Goal: Transaction & Acquisition: Purchase product/service

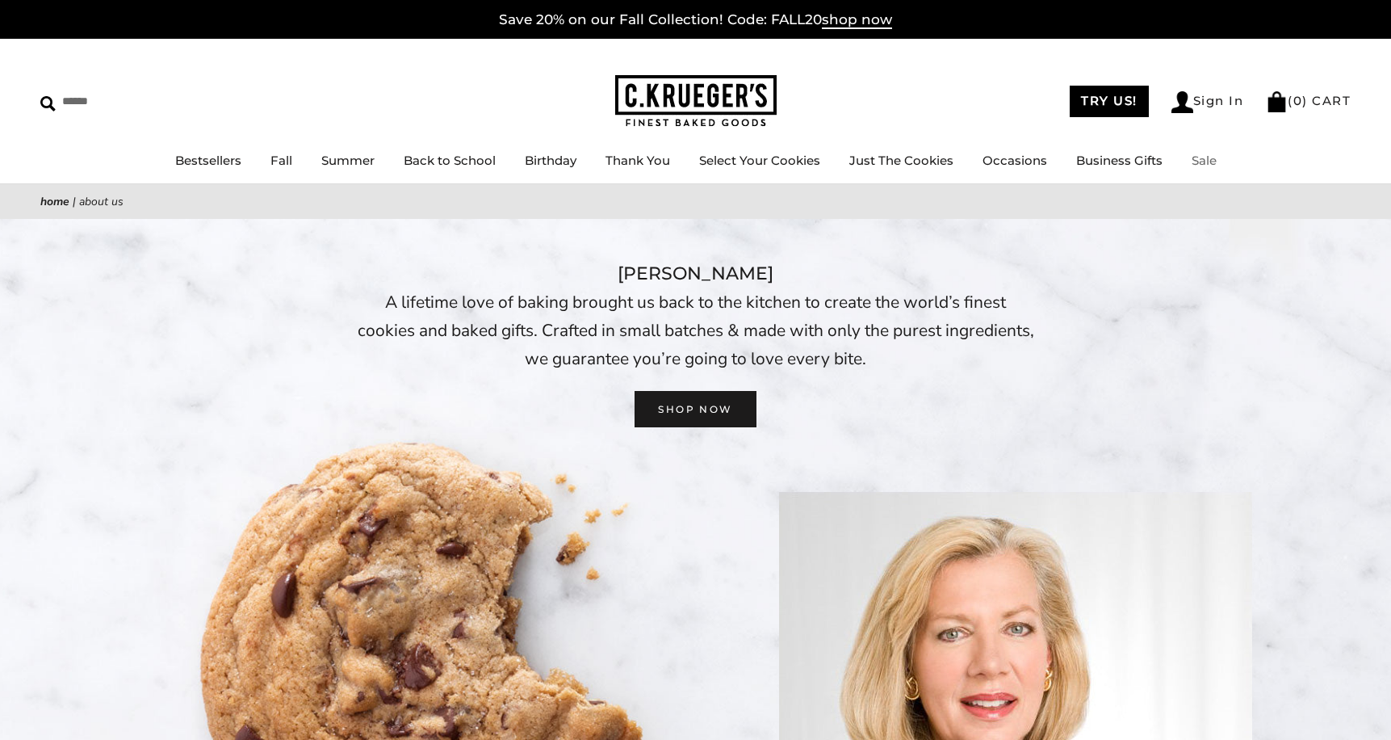
click at [1198, 167] on link "Sale" at bounding box center [1204, 160] width 25 height 15
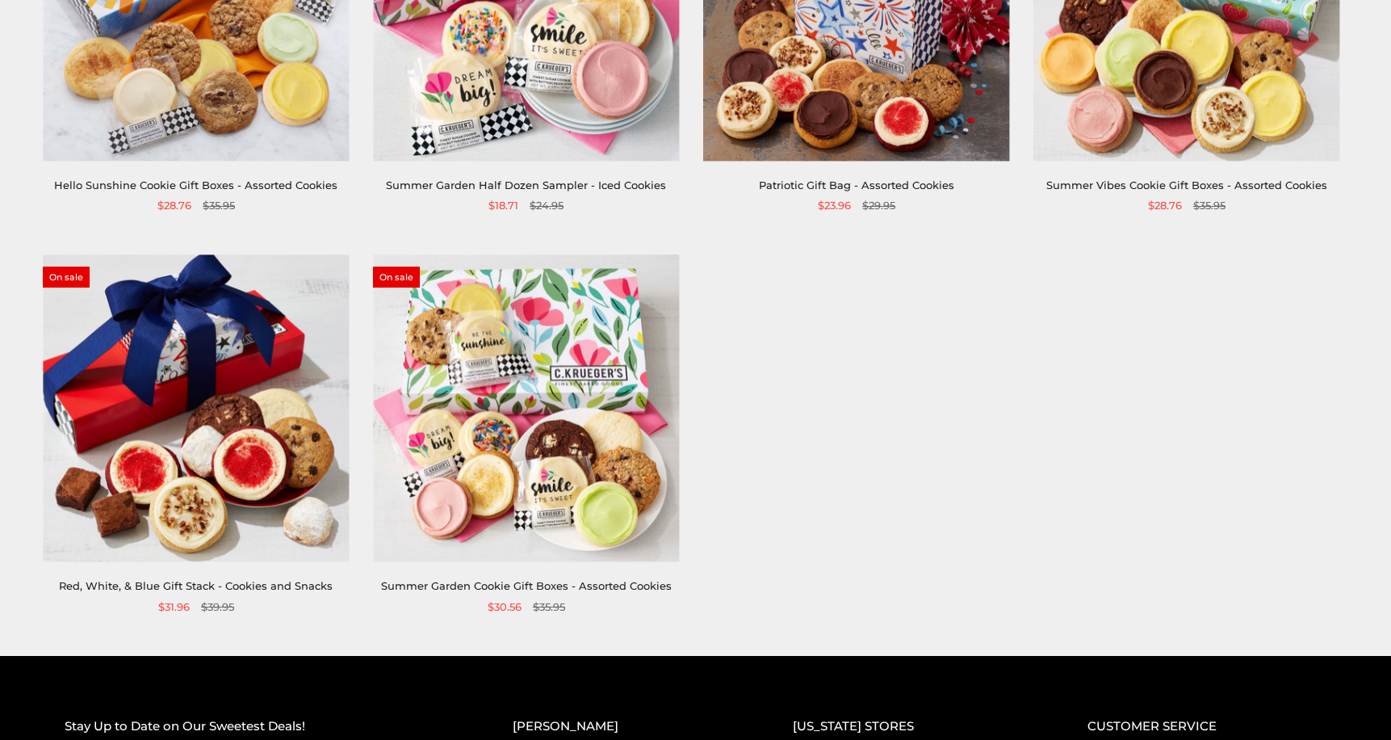
scroll to position [888, 0]
